Goal: Task Accomplishment & Management: Manage account settings

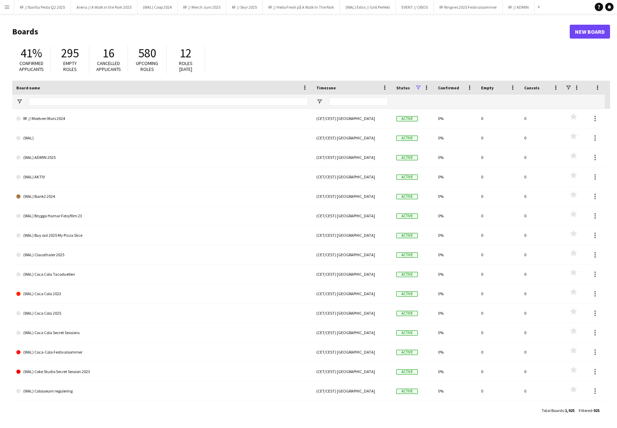
click at [8, 2] on button "Menu" at bounding box center [7, 7] width 14 height 14
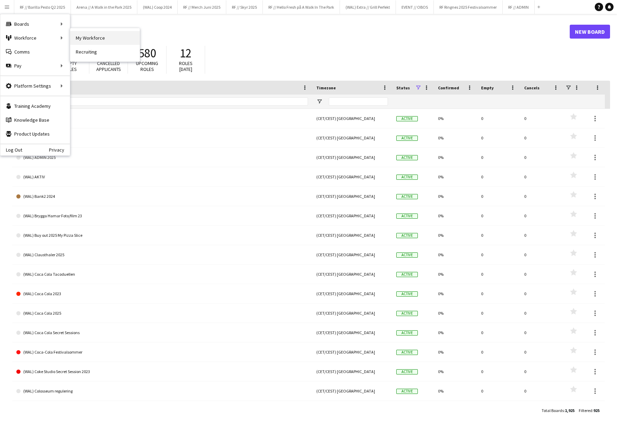
click at [109, 39] on link "My Workforce" at bounding box center [105, 38] width 70 height 14
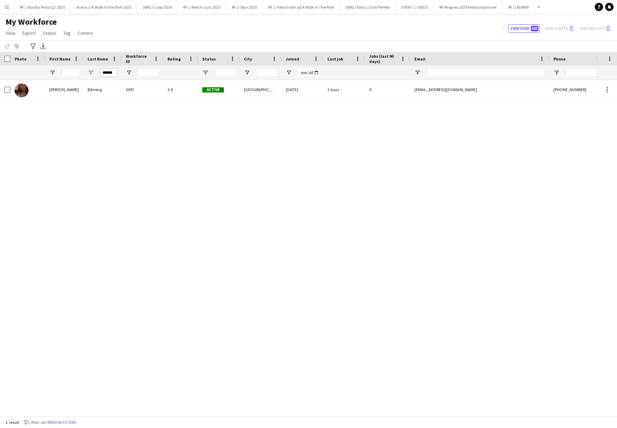
click at [114, 74] on input "******" at bounding box center [108, 72] width 17 height 8
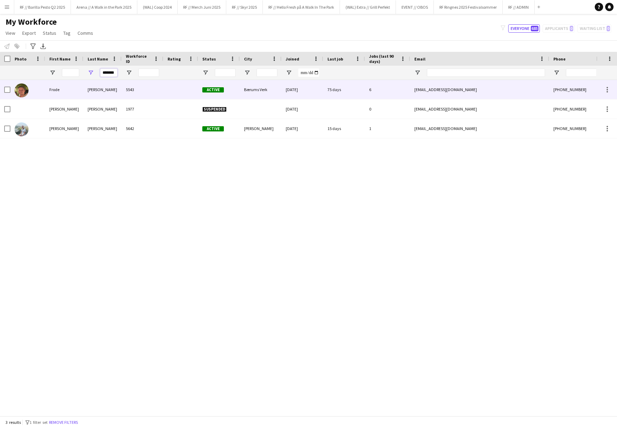
type input "*******"
click at [99, 96] on div "Hanem-Holstad" at bounding box center [102, 89] width 38 height 19
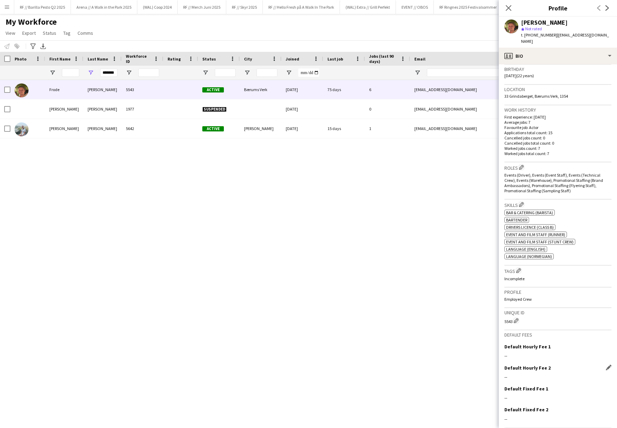
scroll to position [148, 0]
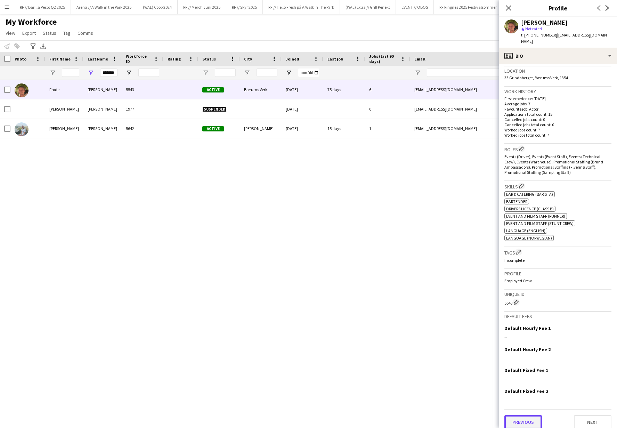
click at [528, 415] on button "Previous" at bounding box center [523, 422] width 38 height 14
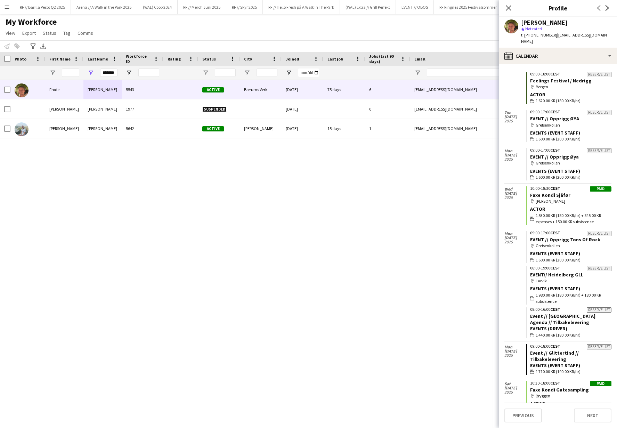
scroll to position [0, 0]
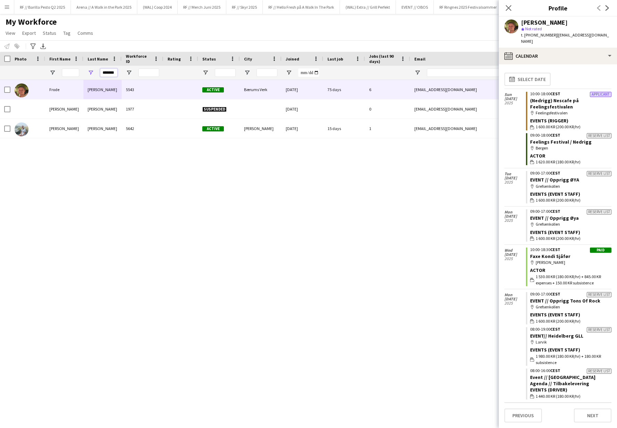
click at [111, 70] on input "*******" at bounding box center [108, 72] width 17 height 8
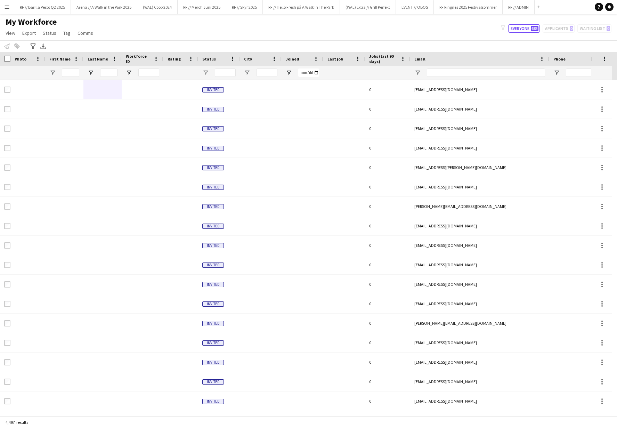
click at [229, 35] on div "My Workforce View Views Default view New view Update view Delete view Edit name…" at bounding box center [308, 29] width 617 height 24
click at [299, 26] on div "My Workforce View Views Default view New view Update view Delete view Edit name…" at bounding box center [308, 29] width 617 height 24
click at [69, 76] on input "First Name Filter Input" at bounding box center [70, 72] width 17 height 8
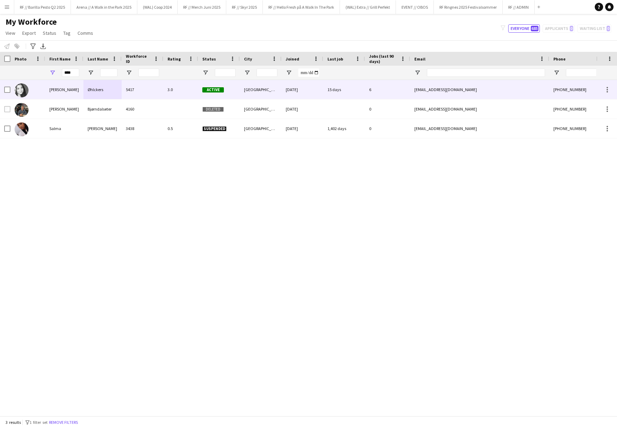
click at [66, 93] on div "Alma Sunde" at bounding box center [64, 89] width 38 height 19
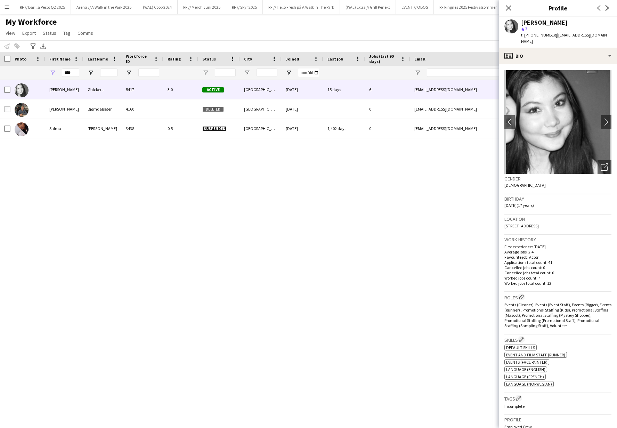
scroll to position [146, 0]
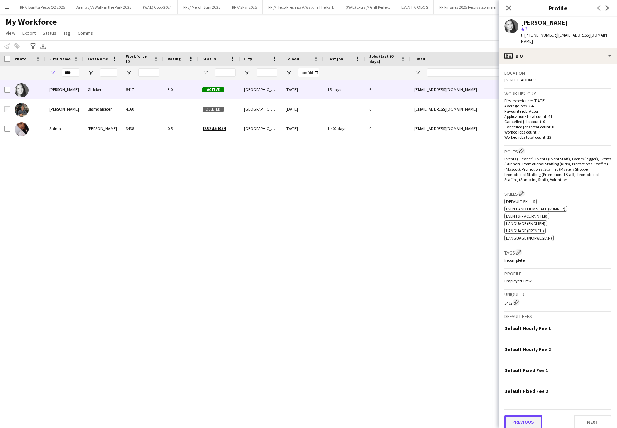
click at [523, 415] on button "Previous" at bounding box center [523, 422] width 38 height 14
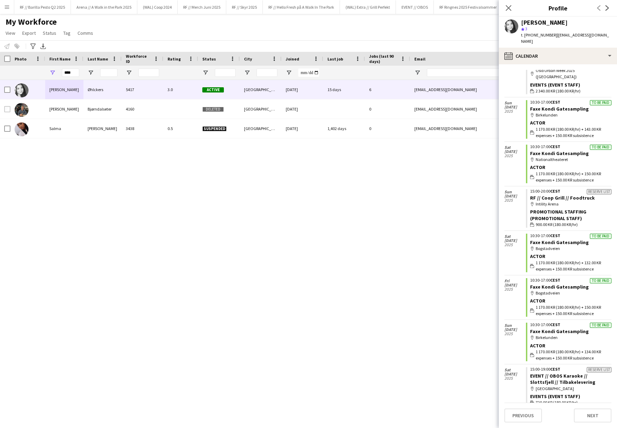
scroll to position [611, 0]
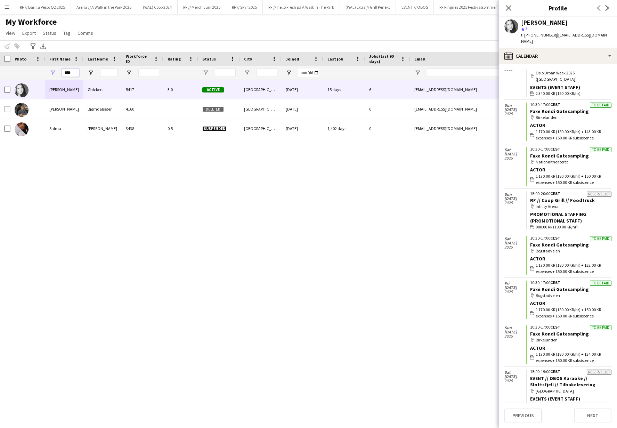
click at [79, 71] on input "****" at bounding box center [70, 72] width 17 height 8
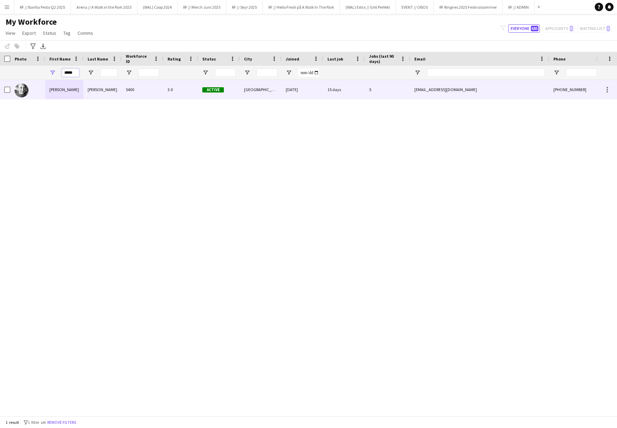
type input "*****"
click at [66, 91] on div "[PERSON_NAME]" at bounding box center [64, 89] width 38 height 19
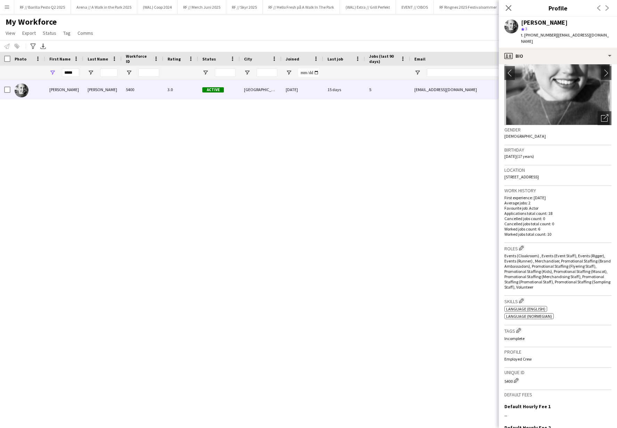
scroll to position [127, 0]
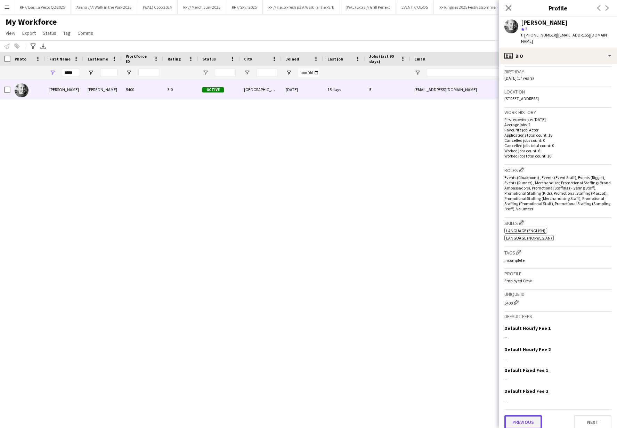
click at [523, 418] on button "Previous" at bounding box center [523, 422] width 38 height 14
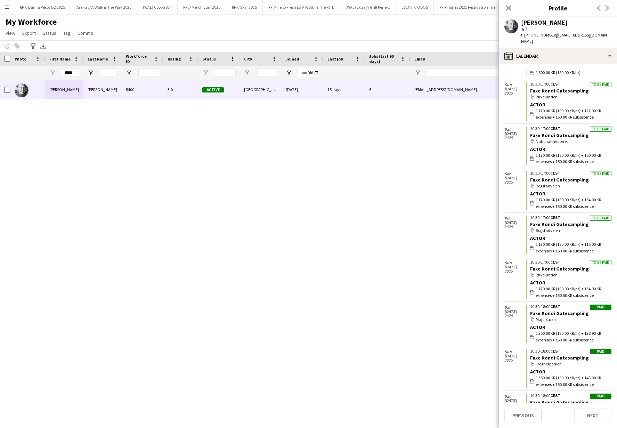
scroll to position [145, 0]
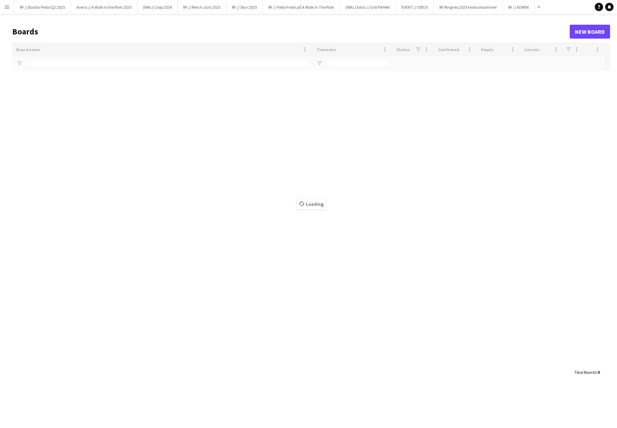
click at [5, 11] on button "Menu" at bounding box center [7, 7] width 14 height 14
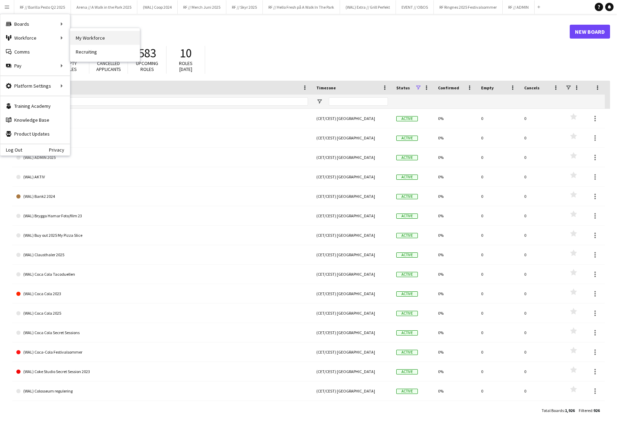
click at [91, 33] on link "My Workforce" at bounding box center [105, 38] width 70 height 14
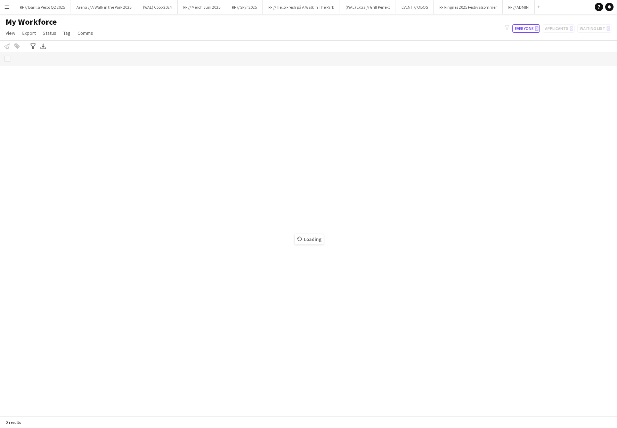
click at [6, 5] on app-icon "Menu" at bounding box center [7, 7] width 6 height 6
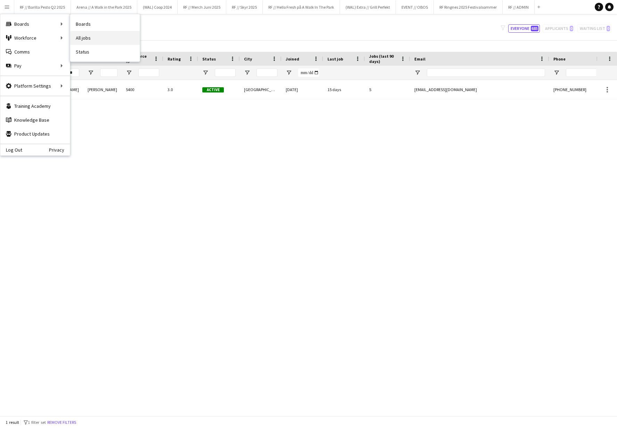
click at [96, 36] on link "All jobs" at bounding box center [105, 38] width 70 height 14
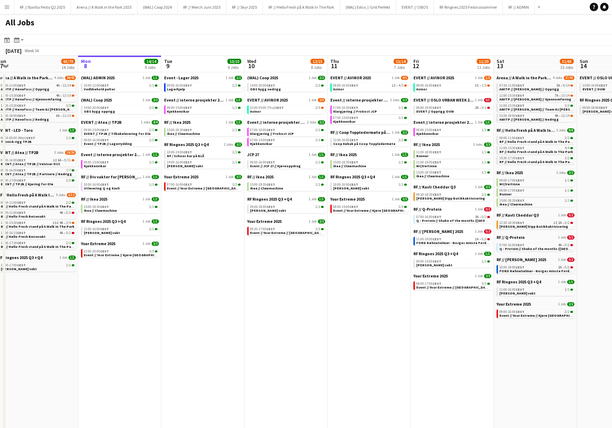
scroll to position [0, 196]
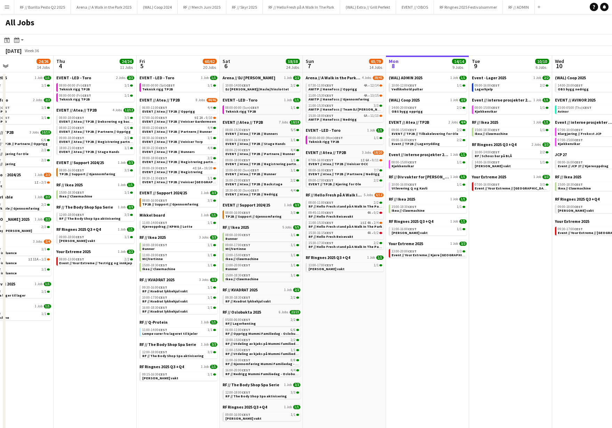
drag, startPoint x: 129, startPoint y: 333, endPoint x: 531, endPoint y: 321, distance: 401.6
click at [531, 321] on app-calendar-viewport "Mon 1 23/26 13 Jobs Tue 2 19/22 12 Jobs Wed 3 24/26 14 Jobs Thu 4 24/24 11 Jobs…" at bounding box center [306, 317] width 612 height 522
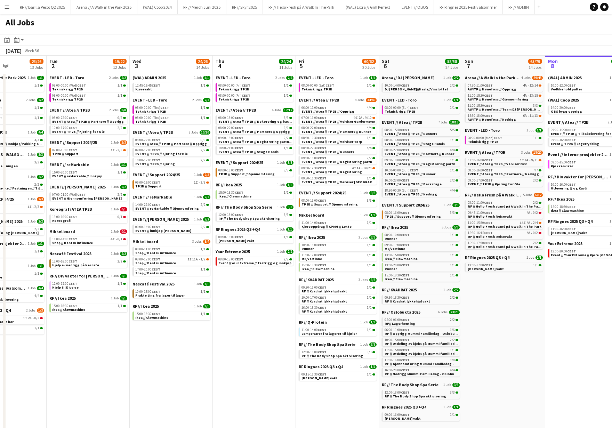
drag, startPoint x: 90, startPoint y: 284, endPoint x: 251, endPoint y: 284, distance: 160.6
click at [250, 286] on app-calendar-viewport "Sat 30 77/84 25 Jobs Sun 31 90/100 31 Jobs Mon 1 23/26 13 Jobs Tue 2 19/22 12 J…" at bounding box center [306, 317] width 612 height 522
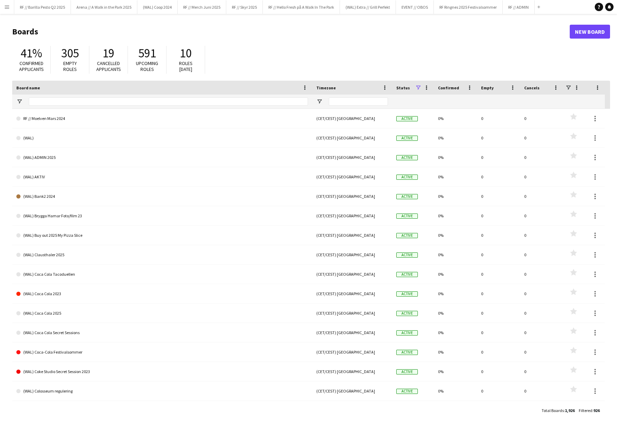
click at [6, 10] on button "Menu" at bounding box center [7, 7] width 14 height 14
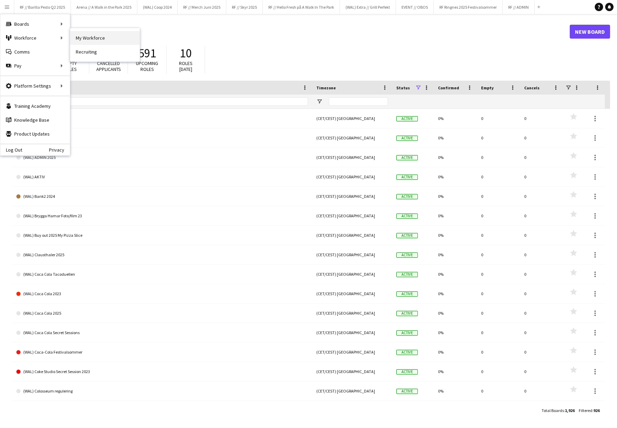
click at [89, 33] on link "My Workforce" at bounding box center [105, 38] width 70 height 14
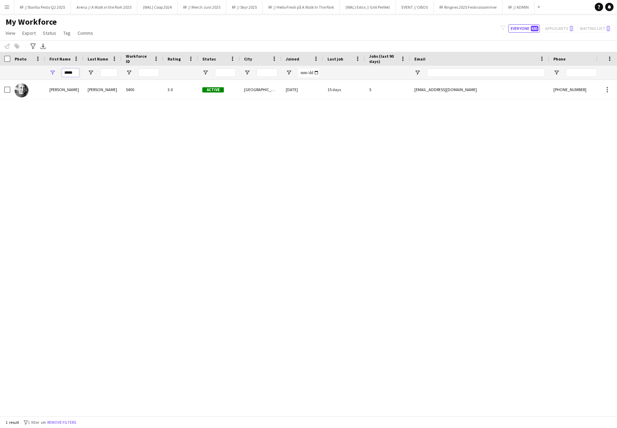
click at [69, 73] on input "*****" at bounding box center [70, 72] width 17 height 8
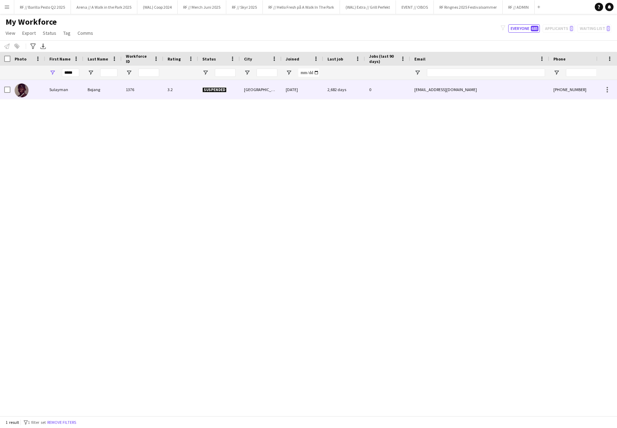
click at [87, 90] on div "Bojang" at bounding box center [102, 89] width 38 height 19
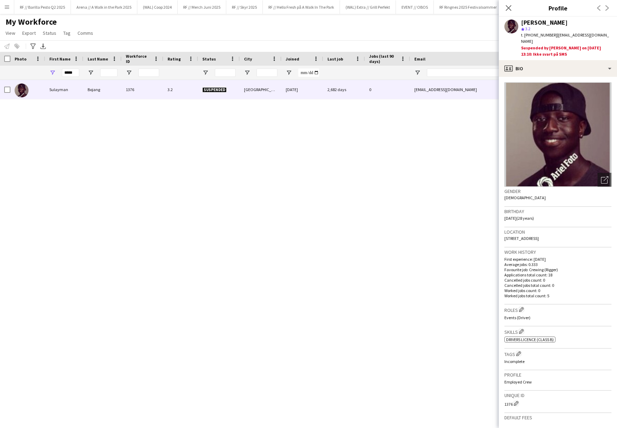
scroll to position [101, 0]
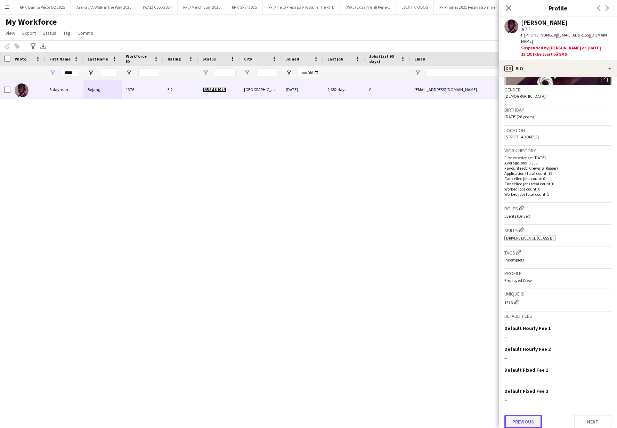
click at [520, 415] on button "Previous" at bounding box center [523, 422] width 38 height 14
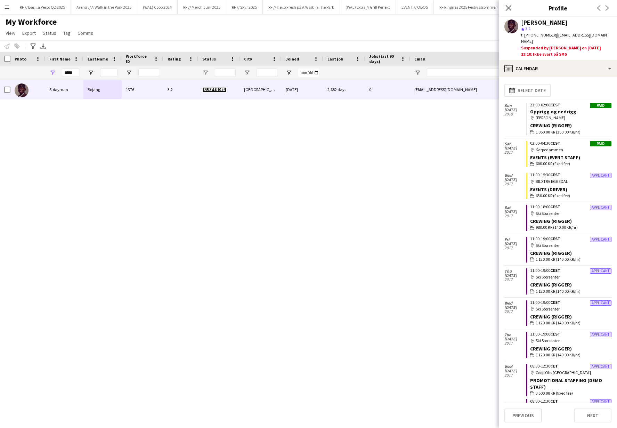
scroll to position [266, 0]
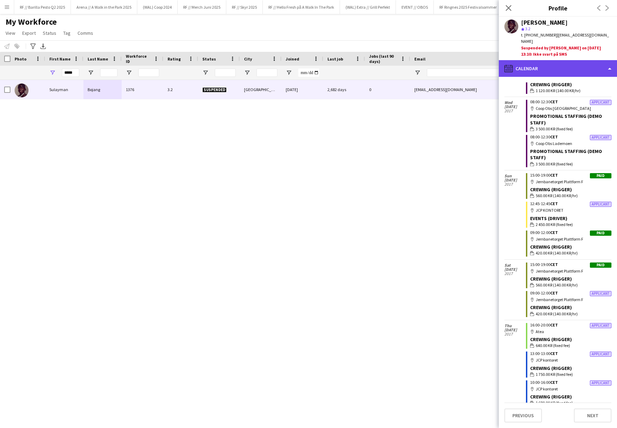
click at [604, 63] on div "calendar-full Calendar" at bounding box center [558, 68] width 118 height 17
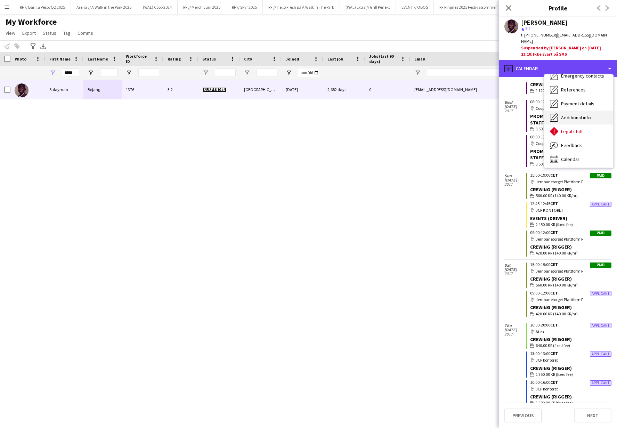
scroll to position [65, 0]
click at [583, 23] on div "Sulayman Bojang" at bounding box center [566, 22] width 90 height 6
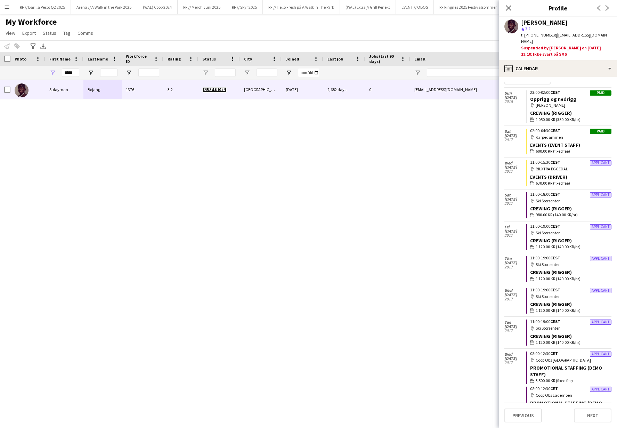
scroll to position [0, 0]
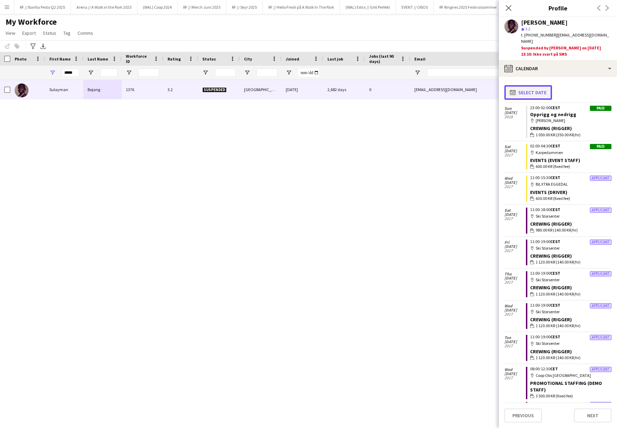
click at [537, 85] on button "calendar-full Select date" at bounding box center [528, 92] width 48 height 15
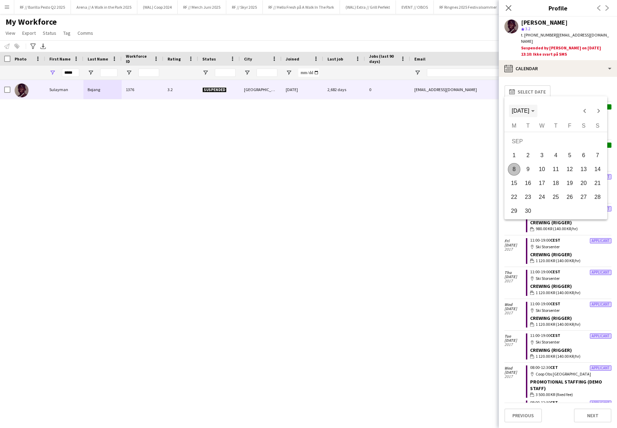
click at [534, 111] on span "[DATE]" at bounding box center [523, 111] width 23 height 6
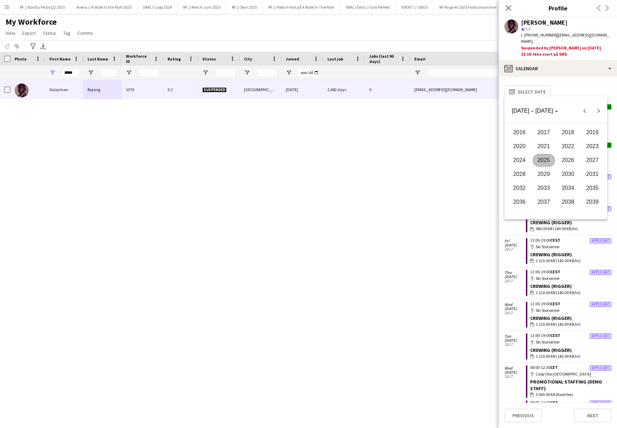
click at [523, 134] on span "2016" at bounding box center [519, 132] width 22 height 13
click at [593, 112] on span "Next year" at bounding box center [598, 111] width 14 height 14
click at [581, 86] on div at bounding box center [308, 214] width 617 height 428
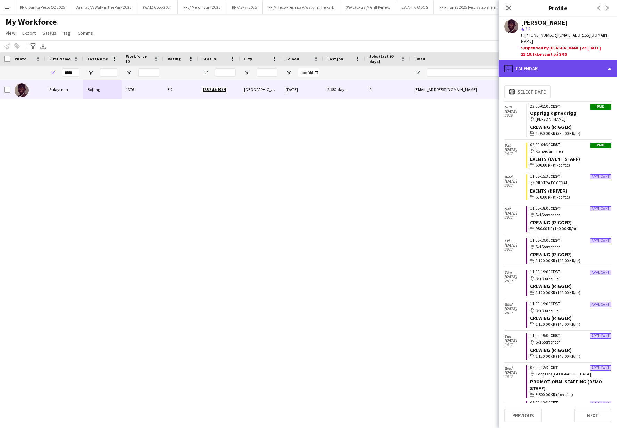
click at [557, 64] on div "calendar-full Calendar" at bounding box center [558, 68] width 118 height 17
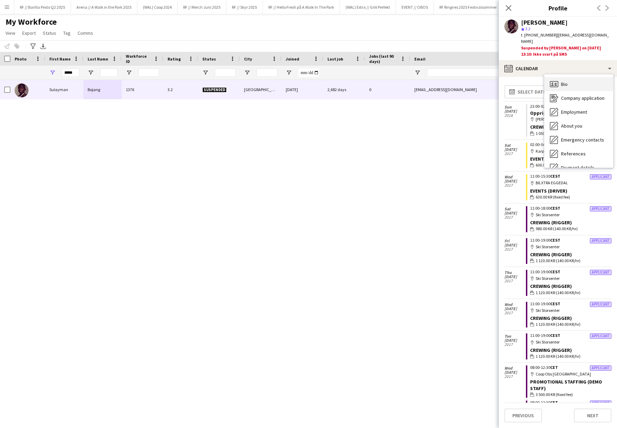
click at [574, 77] on div "Bio Bio" at bounding box center [578, 84] width 69 height 14
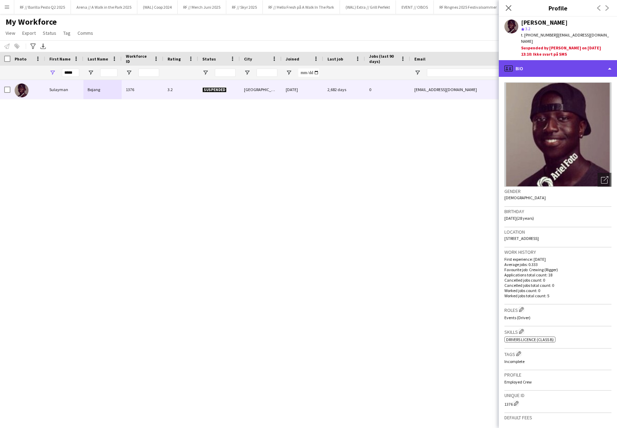
click at [550, 65] on div "profile Bio" at bounding box center [558, 68] width 118 height 17
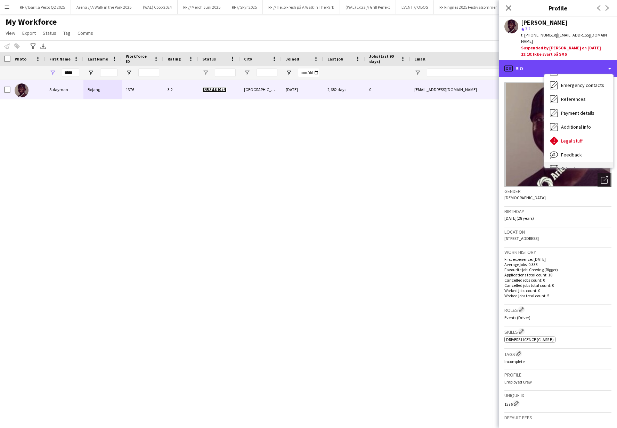
scroll to position [65, 0]
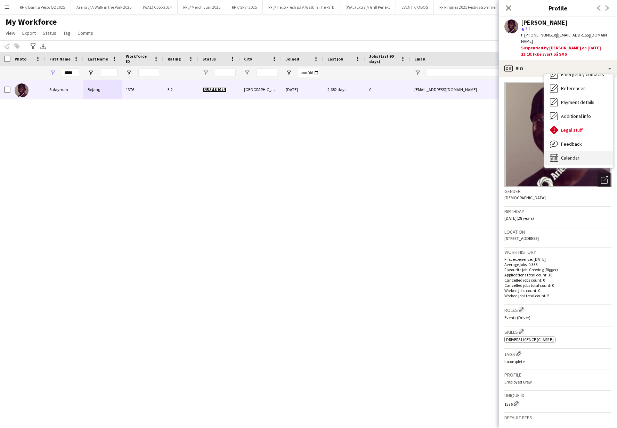
click at [581, 151] on div "Calendar Calendar" at bounding box center [578, 158] width 69 height 14
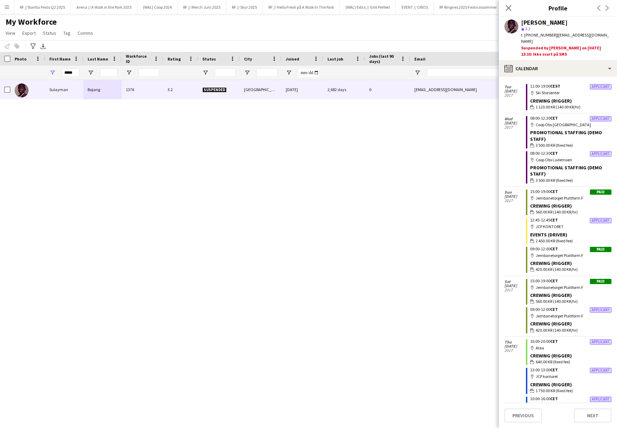
scroll to position [266, 0]
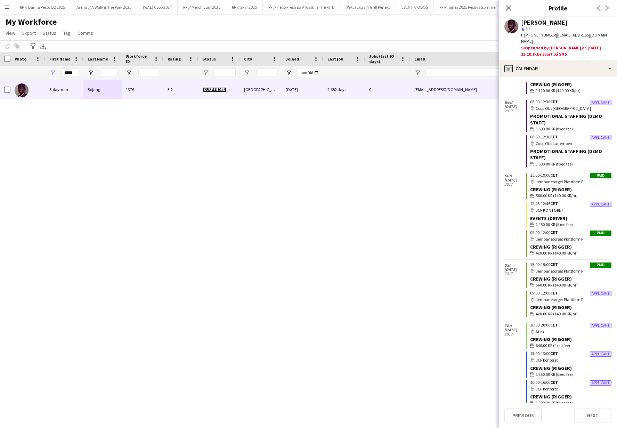
click at [537, 276] on div "Crewing (Rigger)" at bounding box center [570, 279] width 81 height 6
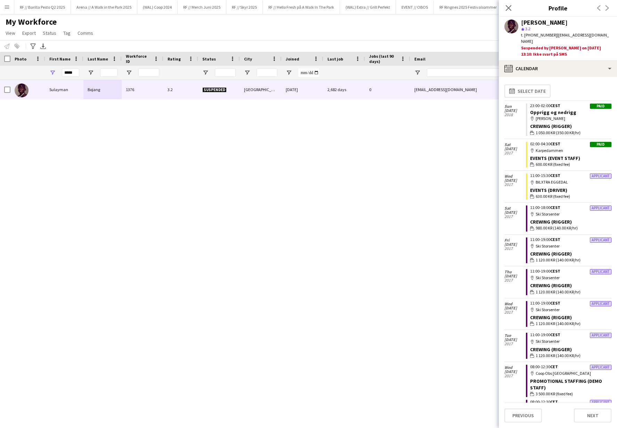
scroll to position [0, 0]
click at [555, 66] on div "calendar-full Calendar" at bounding box center [558, 68] width 118 height 17
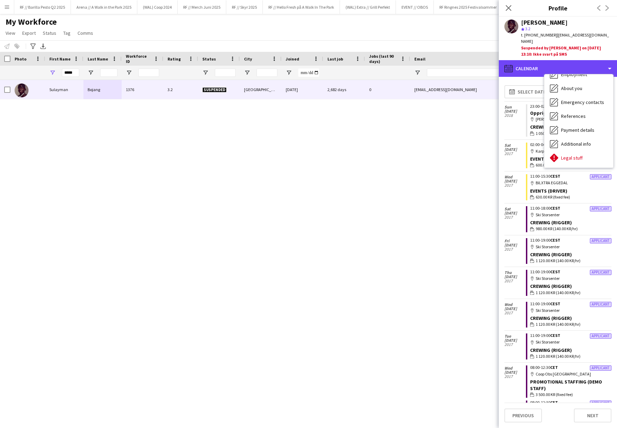
scroll to position [6, 0]
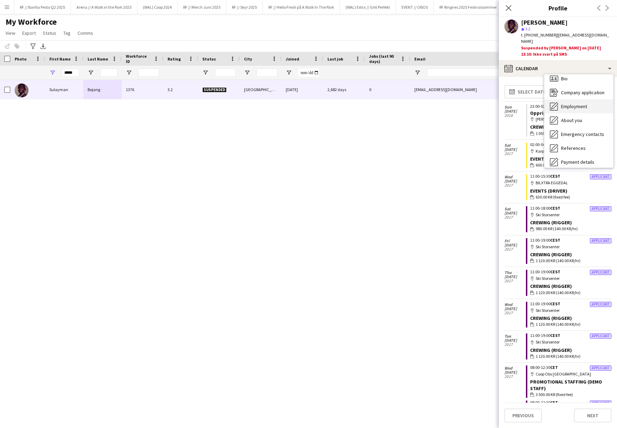
click at [580, 103] on span "Employment" at bounding box center [574, 106] width 26 height 6
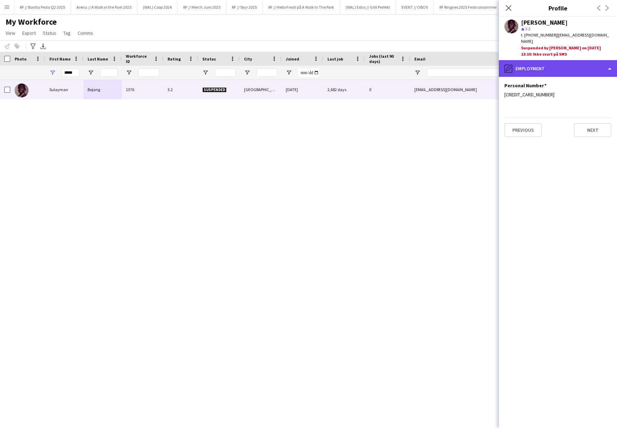
click at [544, 63] on div "pencil4 Employment" at bounding box center [558, 68] width 118 height 17
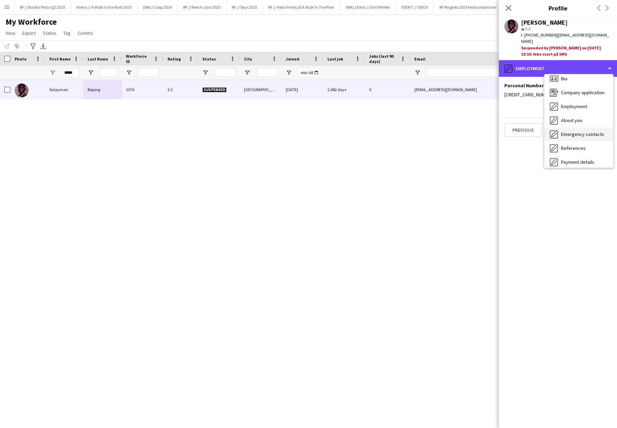
scroll to position [17, 0]
click at [557, 62] on div "pencil4 Employment" at bounding box center [558, 68] width 118 height 17
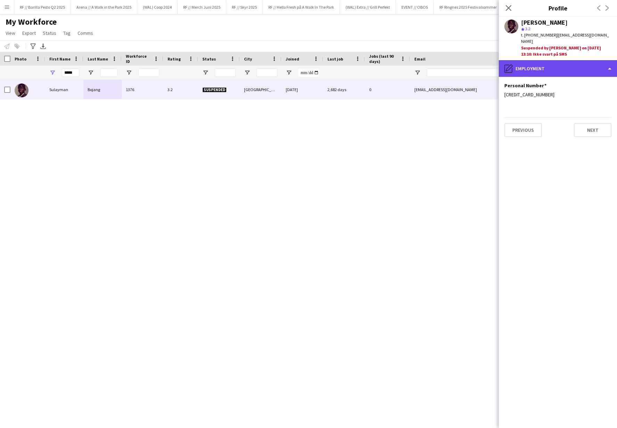
click at [542, 67] on div "pencil4 Employment" at bounding box center [558, 68] width 118 height 17
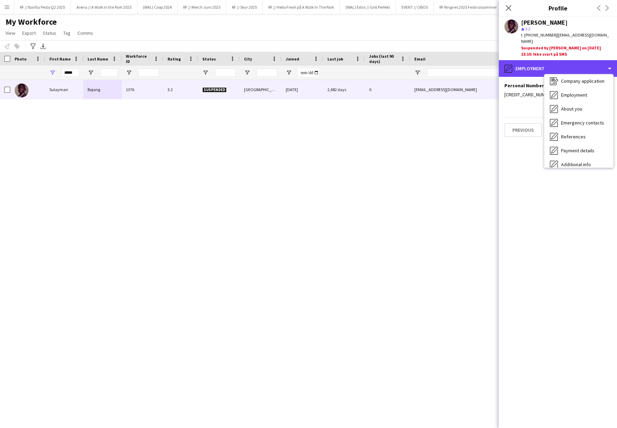
scroll to position [65, 0]
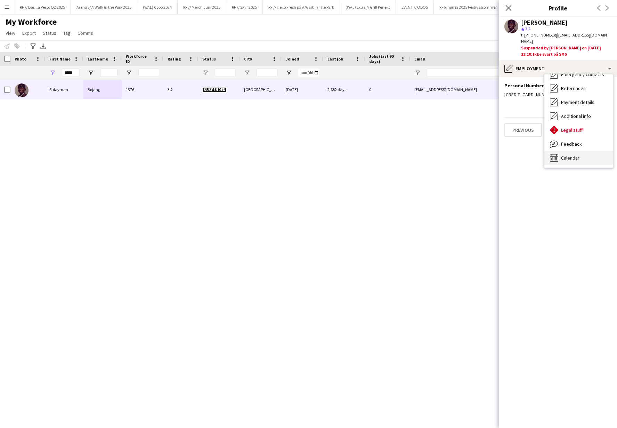
click at [575, 155] on span "Calendar" at bounding box center [570, 158] width 18 height 6
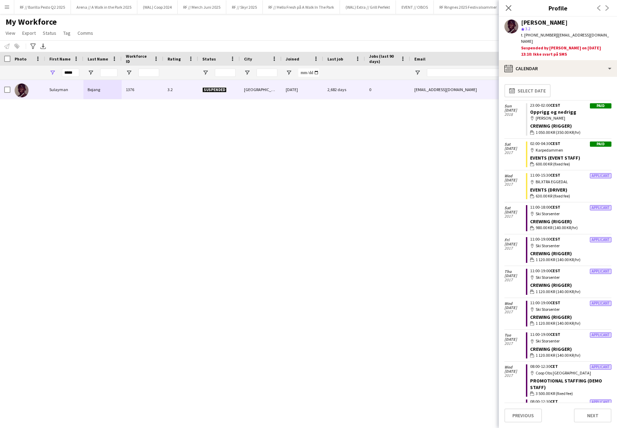
scroll to position [0, 0]
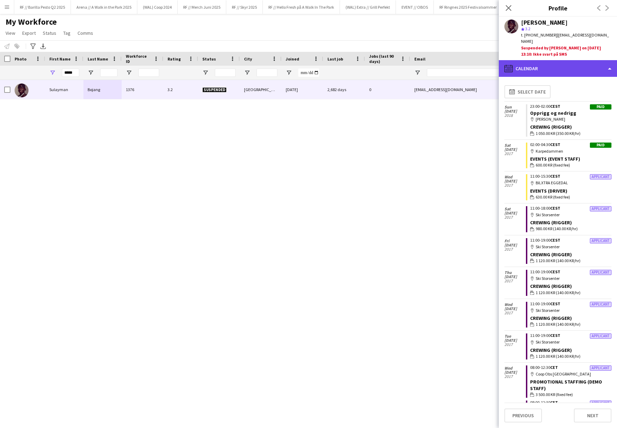
click at [579, 60] on div "calendar-full Calendar" at bounding box center [558, 68] width 118 height 17
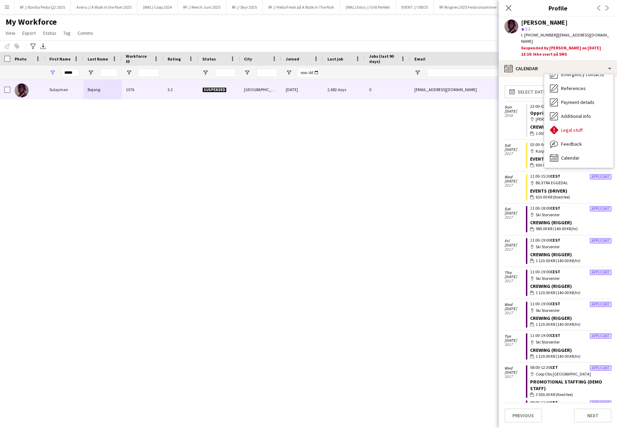
click at [469, 132] on div "Sulayman Bojang 1376 3.2 Suspended OSLO 27-02-2017 2,682 days 0 sullyboy97@hotm…" at bounding box center [298, 245] width 596 height 330
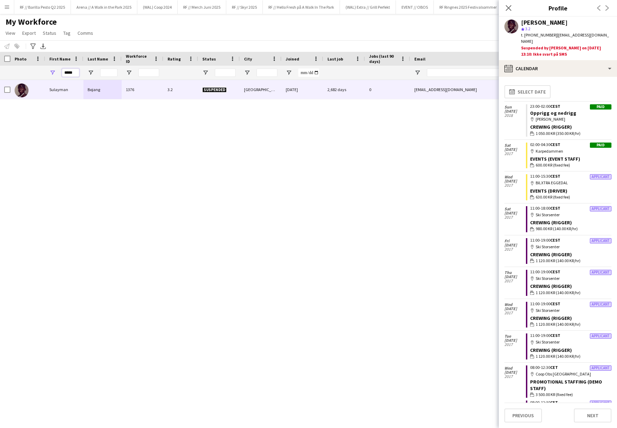
click at [68, 74] on input "*****" at bounding box center [70, 72] width 17 height 8
type input "*****"
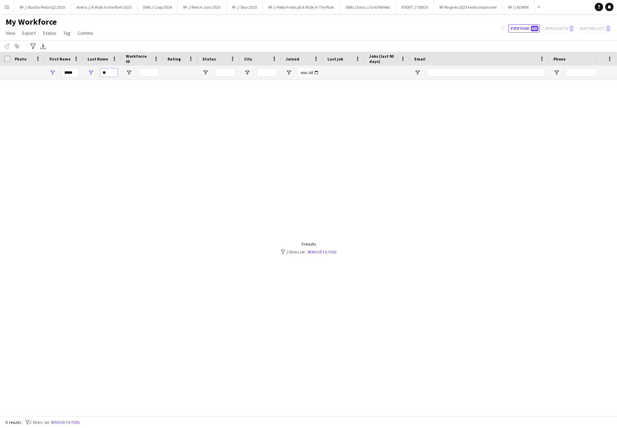
type input "**"
click at [81, 76] on div "*****" at bounding box center [64, 73] width 38 height 14
click at [74, 72] on input "*****" at bounding box center [70, 72] width 17 height 8
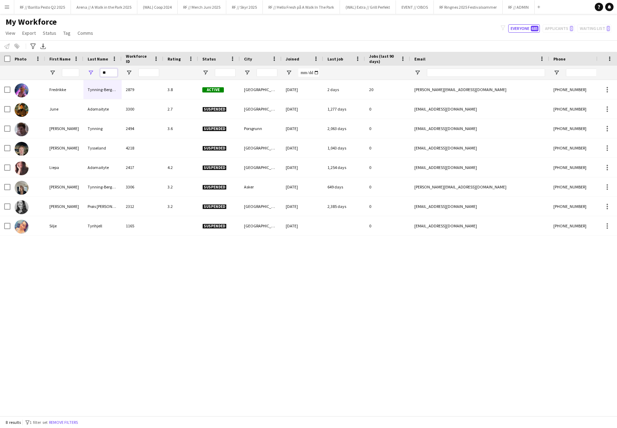
click at [112, 74] on input "**" at bounding box center [108, 72] width 17 height 8
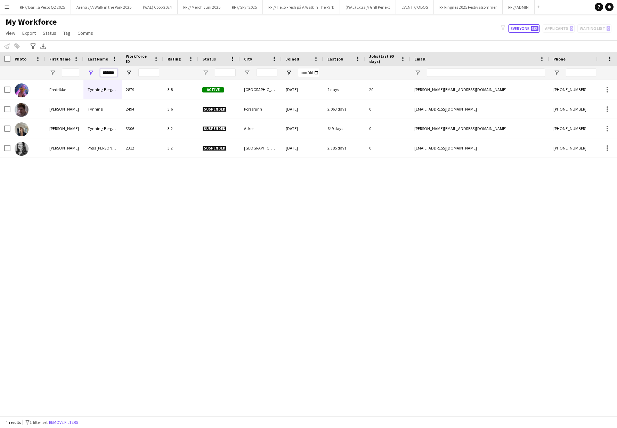
type input "*******"
click at [108, 75] on input "*******" at bounding box center [108, 72] width 17 height 8
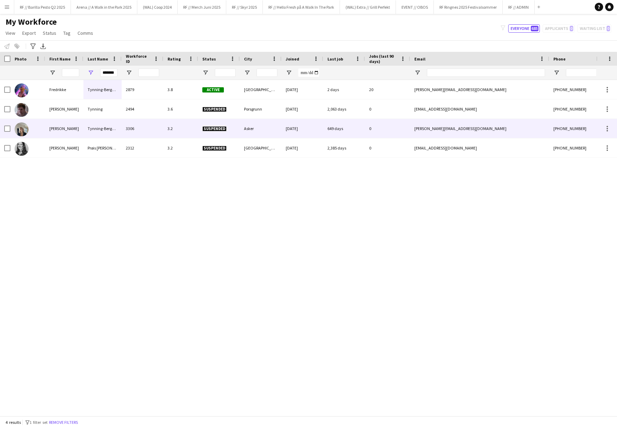
click at [71, 131] on div "Marie" at bounding box center [64, 128] width 38 height 19
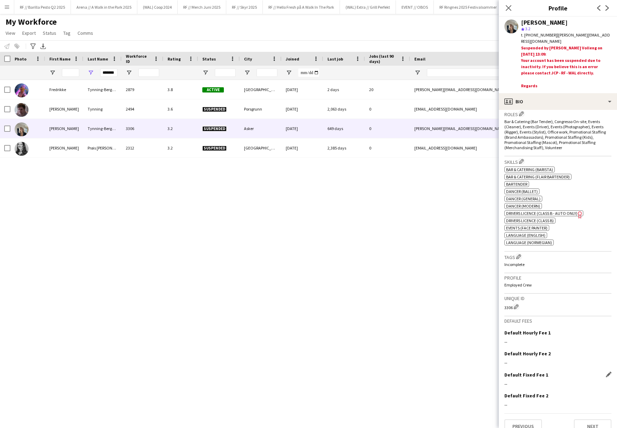
scroll to position [238, 0]
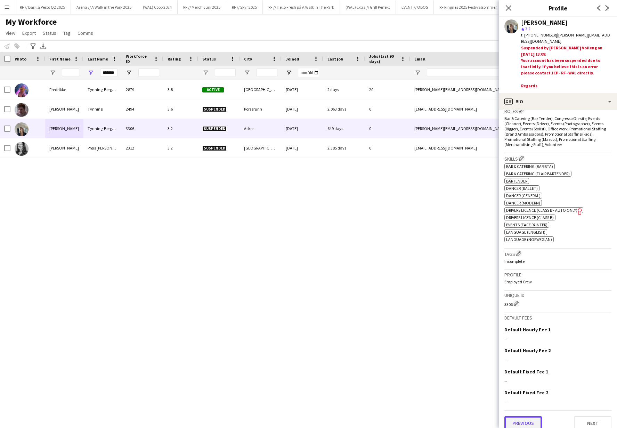
click at [528, 416] on button "Previous" at bounding box center [523, 423] width 38 height 14
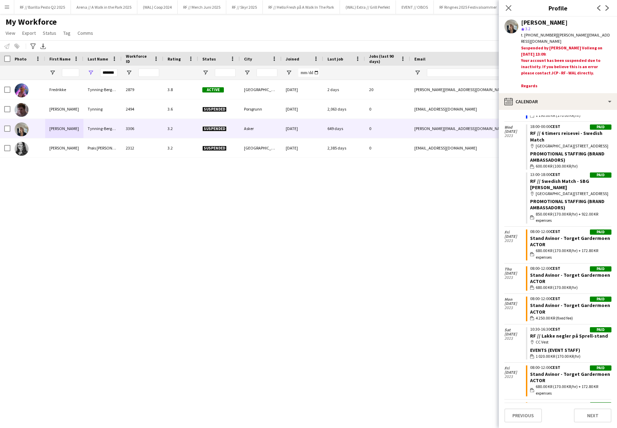
scroll to position [0, 0]
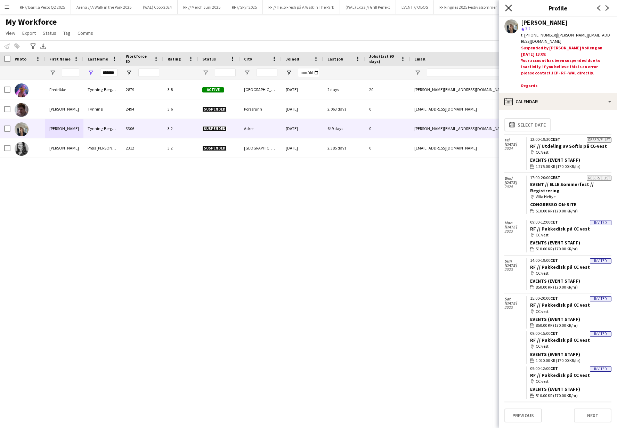
click at [509, 8] on icon "Close pop-in" at bounding box center [508, 8] width 7 height 7
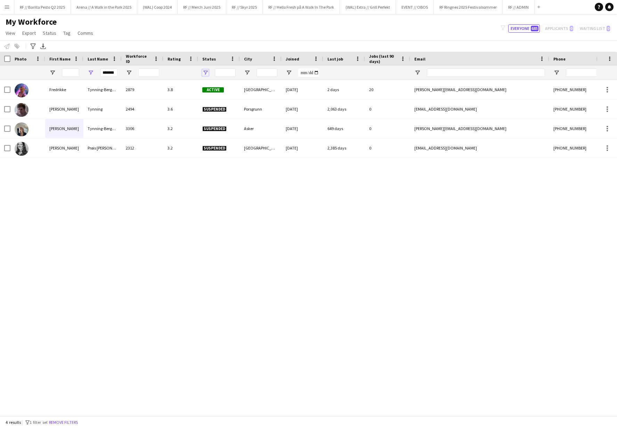
click at [207, 73] on span "Open Filter Menu" at bounding box center [205, 73] width 6 height 6
click at [308, 200] on div "Tynning-Bergestuen 2879 3.8 Active Oslo 21-06-2019 2 days 20 fredrikke@bergestu…" at bounding box center [298, 245] width 596 height 330
